Goal: Task Accomplishment & Management: Use online tool/utility

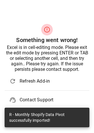
click at [58, 17] on div "error_outline Something went wrong! Excel is in cell-editing mode. Please exit …" at bounding box center [47, 66] width 94 height 133
click at [34, 113] on div "R - Monthly Shopify Data Pivot successfully imported!" at bounding box center [46, 117] width 75 height 16
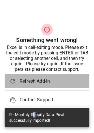
click at [12, 81] on span "refresh" at bounding box center [12, 81] width 7 height 7
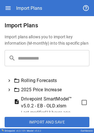
scroll to position [85, 0]
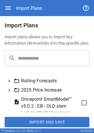
click at [11, 74] on icon at bounding box center [9, 71] width 5 height 5
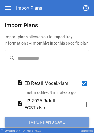
click at [49, 123] on button "Import and Save" at bounding box center [47, 122] width 84 height 10
click at [14, 119] on button "Import and Save" at bounding box center [47, 122] width 84 height 10
